Goal: Entertainment & Leisure: Consume media (video, audio)

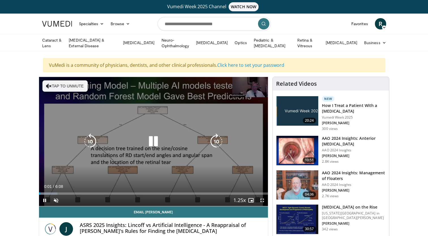
click at [50, 84] on icon "Video Player" at bounding box center [49, 86] width 6 height 6
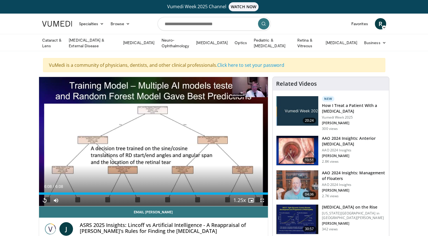
click at [41, 191] on div "Loaded : 100.00% 6:08 0:03" at bounding box center [153, 191] width 229 height 5
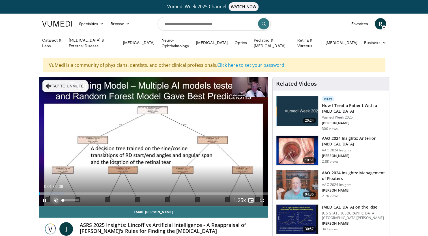
click at [55, 196] on span "Video Player" at bounding box center [55, 200] width 11 height 11
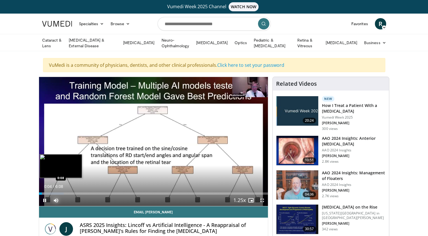
click at [44, 193] on div "Loaded : 10.75% 0:04 0:08" at bounding box center [153, 193] width 229 height 2
drag, startPoint x: 48, startPoint y: 193, endPoint x: 55, endPoint y: 193, distance: 7.9
click at [55, 193] on div "Loaded : 18.83% 0:25 0:25" at bounding box center [153, 193] width 229 height 2
drag, startPoint x: 56, startPoint y: 191, endPoint x: 62, endPoint y: 192, distance: 6.3
click at [62, 192] on div "Loaded : 26.91% 0:37 0:38" at bounding box center [153, 193] width 229 height 2
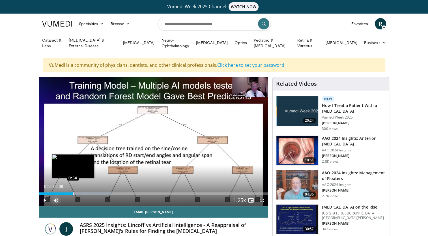
drag, startPoint x: 63, startPoint y: 193, endPoint x: 73, endPoint y: 193, distance: 9.3
click at [73, 193] on div "Loaded : 32.29% 0:54 0:54" at bounding box center [153, 193] width 229 height 2
drag, startPoint x: 76, startPoint y: 191, endPoint x: 85, endPoint y: 192, distance: 9.4
click at [85, 192] on div "Loaded : 32.29% 1:13 1:14" at bounding box center [153, 193] width 229 height 2
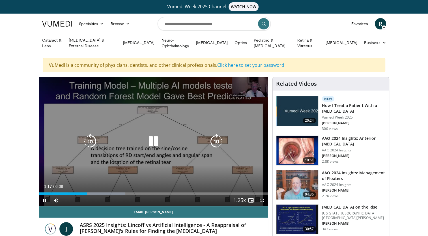
click at [153, 139] on icon "Video Player" at bounding box center [153, 142] width 16 height 16
drag, startPoint x: 259, startPoint y: 95, endPoint x: 263, endPoint y: 107, distance: 12.0
click at [263, 107] on div "10 seconds Tap to unmute" at bounding box center [153, 141] width 229 height 129
drag, startPoint x: 232, startPoint y: 82, endPoint x: 230, endPoint y: 88, distance: 6.4
click at [230, 88] on div "10 seconds Tap to unmute" at bounding box center [153, 141] width 229 height 129
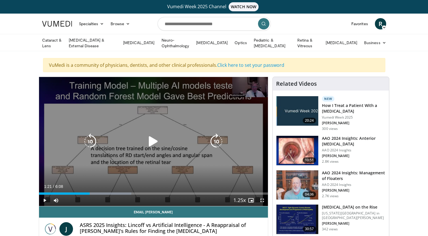
click at [151, 141] on icon "Video Player" at bounding box center [153, 142] width 16 height 16
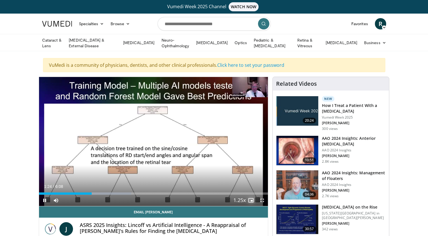
click at [252, 199] on span "Video Player" at bounding box center [250, 200] width 11 height 11
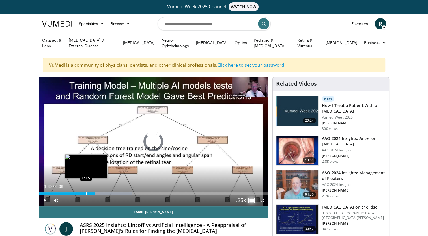
click at [86, 191] on div "Loaded : 40.72% 1:30 1:15" at bounding box center [153, 191] width 229 height 5
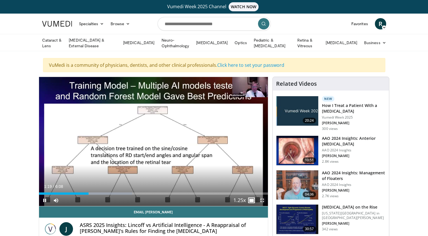
click at [263, 198] on span "Video Player" at bounding box center [262, 200] width 11 height 11
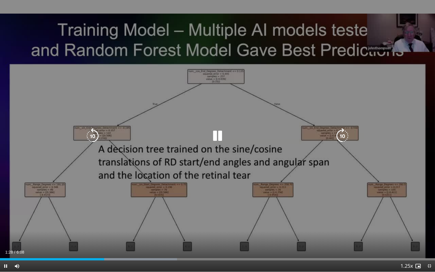
drag, startPoint x: 366, startPoint y: 29, endPoint x: 339, endPoint y: 34, distance: 27.1
click at [339, 34] on div "10 seconds Tap to unmute" at bounding box center [217, 135] width 435 height 271
click at [335, 38] on div "10 seconds Tap to unmute" at bounding box center [217, 135] width 435 height 271
click at [220, 136] on icon "Video Player" at bounding box center [217, 136] width 16 height 16
